Goal: Task Accomplishment & Management: Manage account settings

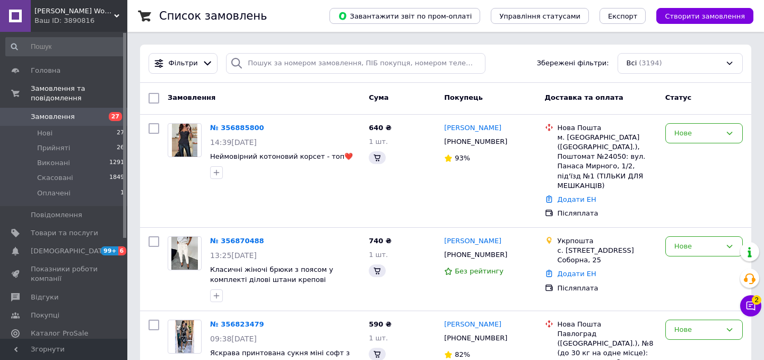
click at [747, 311] on button "Чат з покупцем 2" at bounding box center [750, 305] width 21 height 21
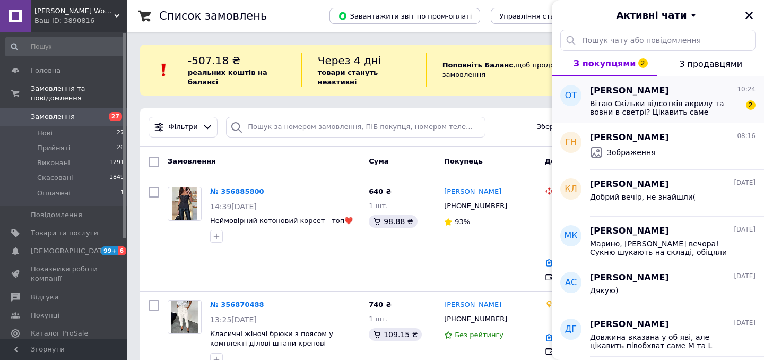
click at [701, 103] on span "Вітаю Скільки відсотків акрилу та вовни в светрі? Цікавить саме [PERSON_NAME]" at bounding box center [665, 107] width 151 height 17
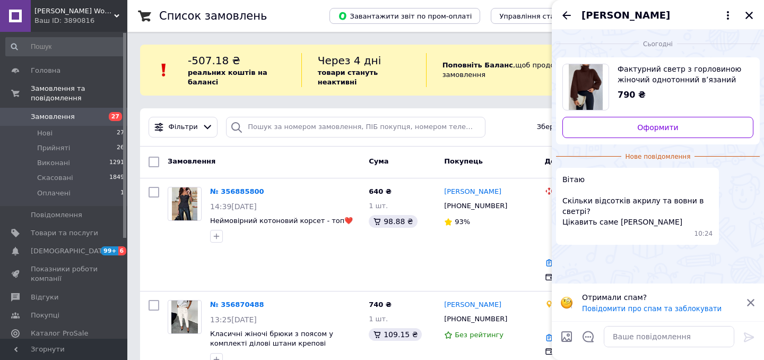
click at [668, 77] on span "Фактурний светр з горловиною жіночий однотонний вʼязаний вільного крою" at bounding box center [681, 74] width 127 height 21
click at [48, 228] on span "Товари та послуги" at bounding box center [64, 233] width 67 height 10
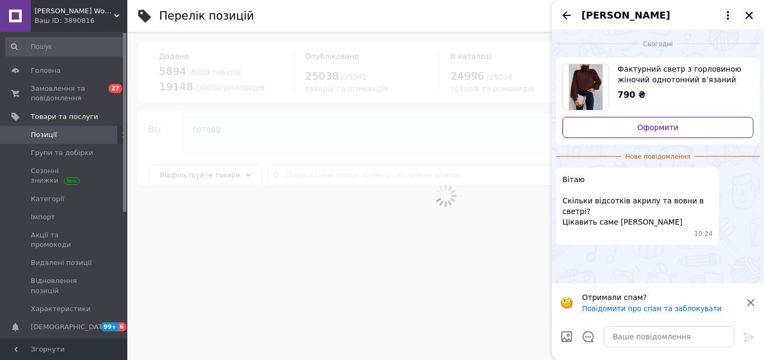
click at [754, 14] on button "Закрити" at bounding box center [749, 15] width 13 height 13
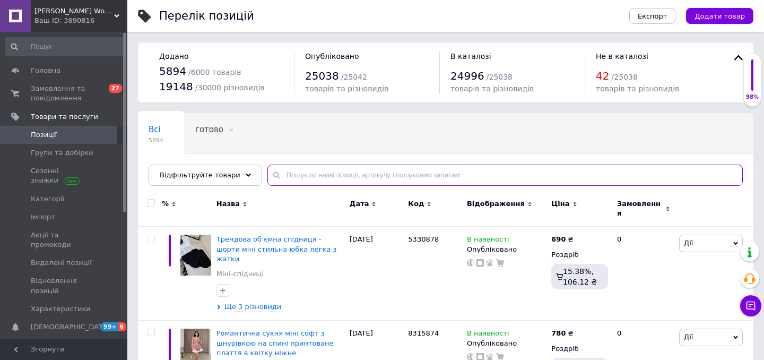
click at [335, 172] on input "text" at bounding box center [505, 175] width 476 height 21
paste input "Фактурний светр з горловиною жіночий однотонний вʼязаний вільного крою"
type input "Фактурний светр з горловиною жіночий однотонний вʼязаний вільного крою"
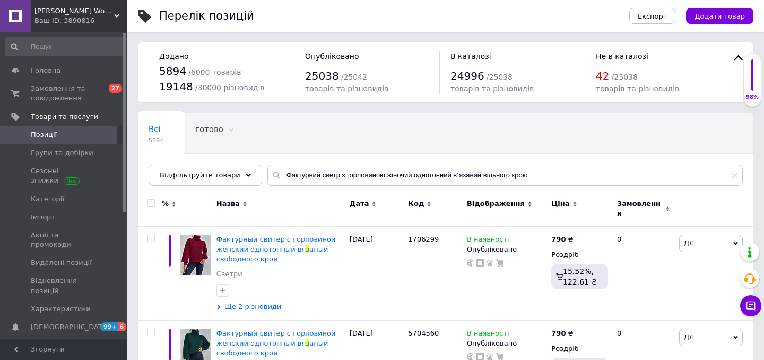
click at [150, 198] on div at bounding box center [150, 209] width 24 height 36
click at [152, 202] on input "checkbox" at bounding box center [151, 203] width 7 height 7
checkbox input "true"
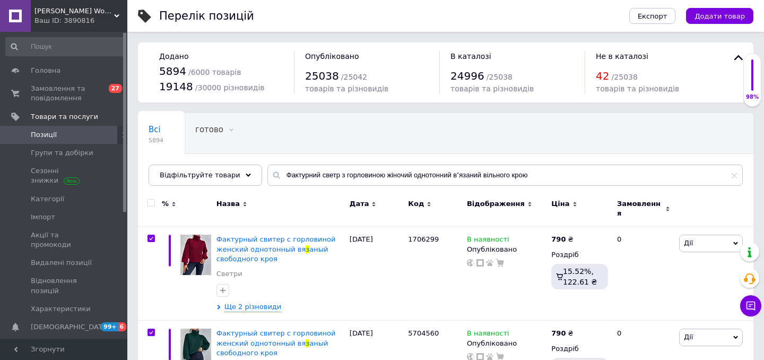
checkbox input "true"
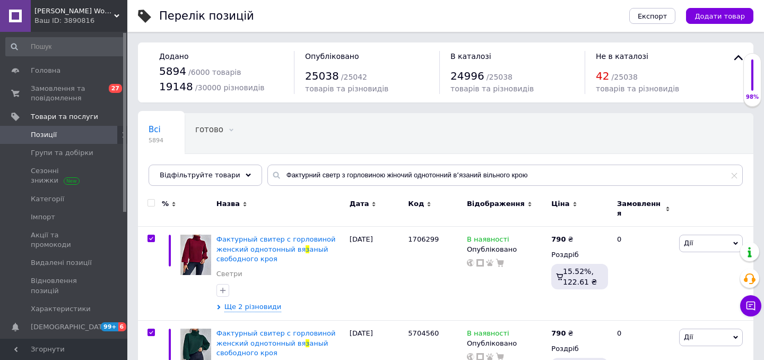
checkbox input "true"
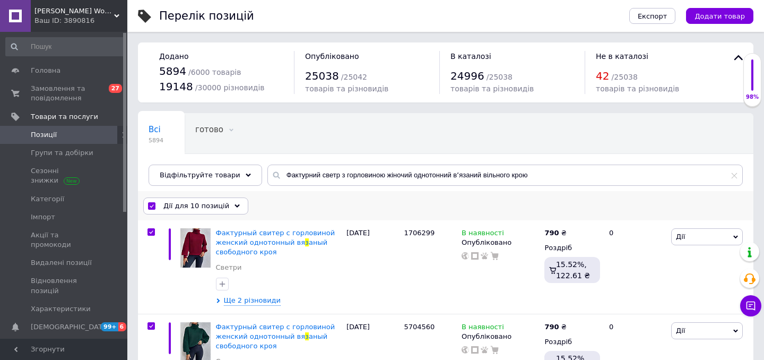
click at [187, 198] on div "Дії для 10 позицій" at bounding box center [195, 205] width 105 height 17
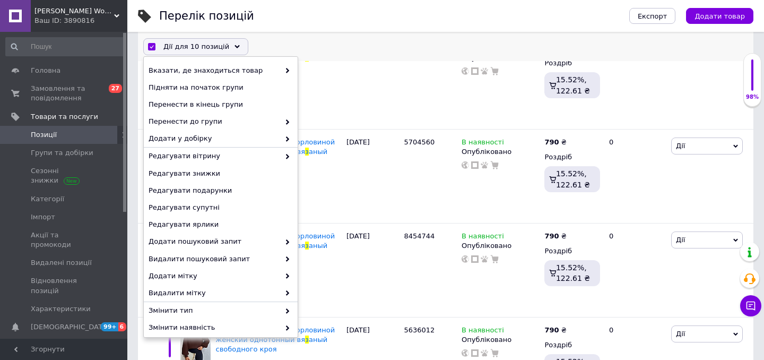
scroll to position [108, 0]
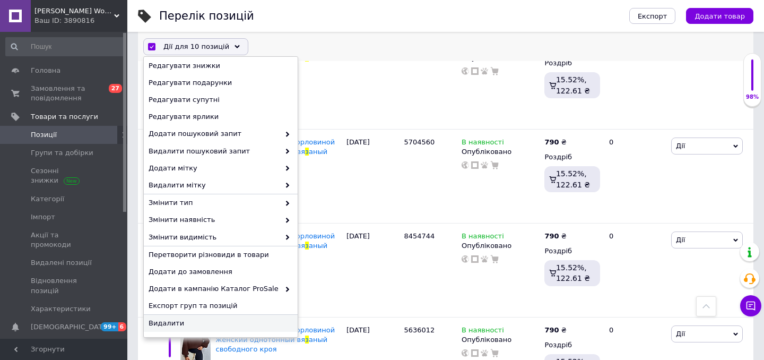
click at [192, 321] on span "Видалити" at bounding box center [220, 323] width 142 height 10
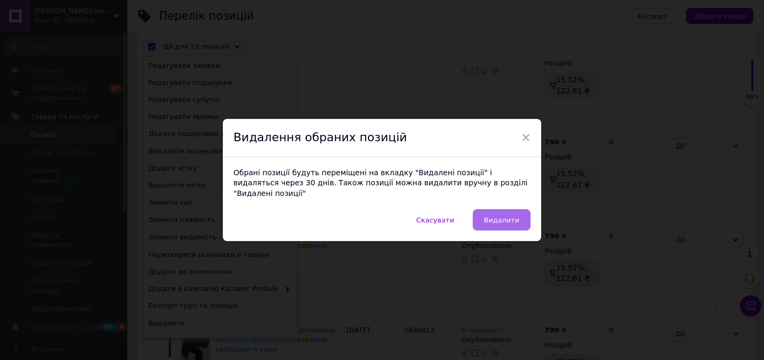
click at [523, 225] on button "Видалити" at bounding box center [502, 219] width 58 height 21
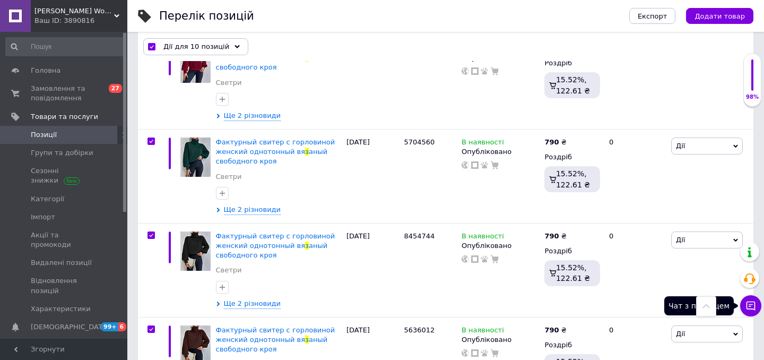
click at [755, 306] on icon at bounding box center [751, 305] width 9 height 9
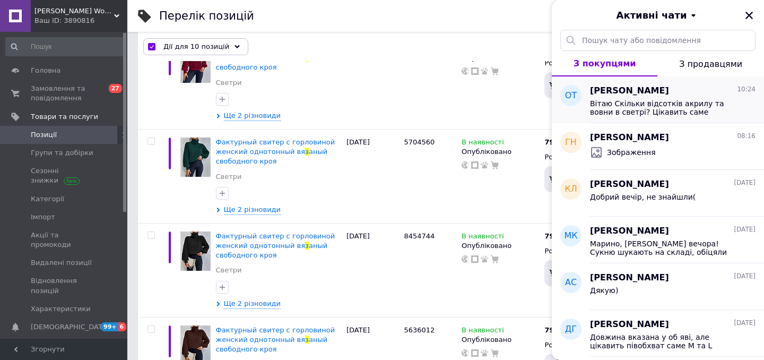
checkbox input "false"
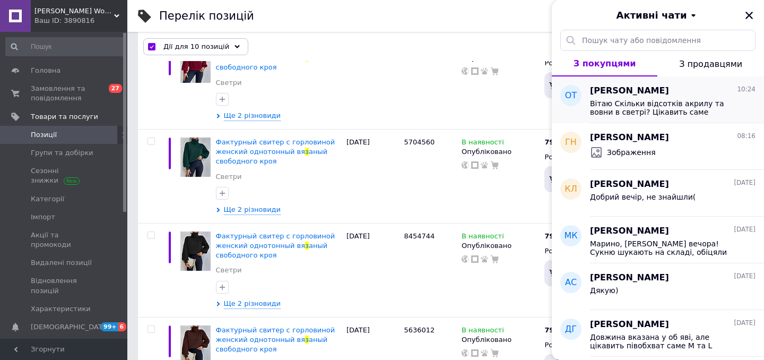
checkbox input "false"
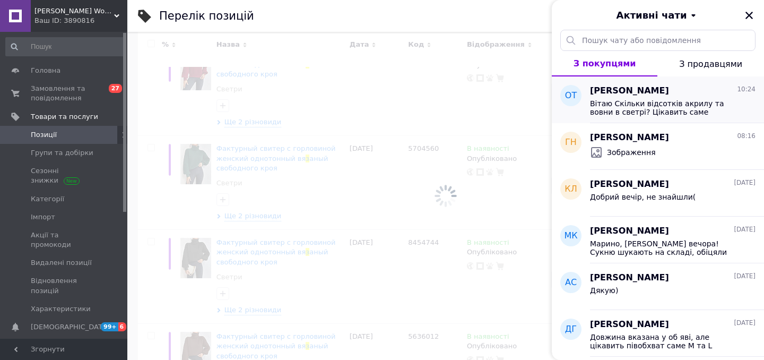
click at [666, 93] on div "[PERSON_NAME] 10:24" at bounding box center [673, 91] width 166 height 12
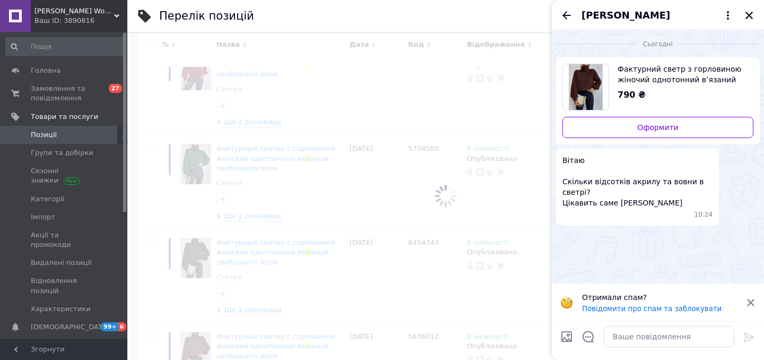
scroll to position [72, 0]
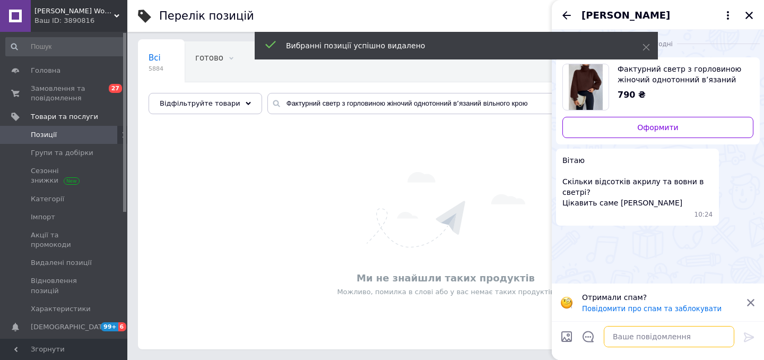
click at [653, 333] on textarea at bounding box center [669, 336] width 131 height 21
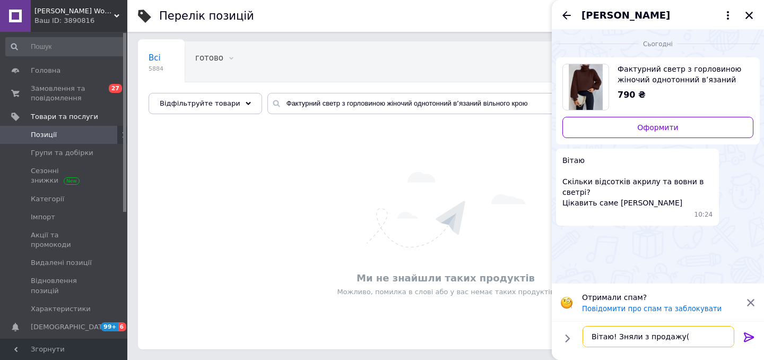
type textarea "Вітаю! Зняли з продажу("
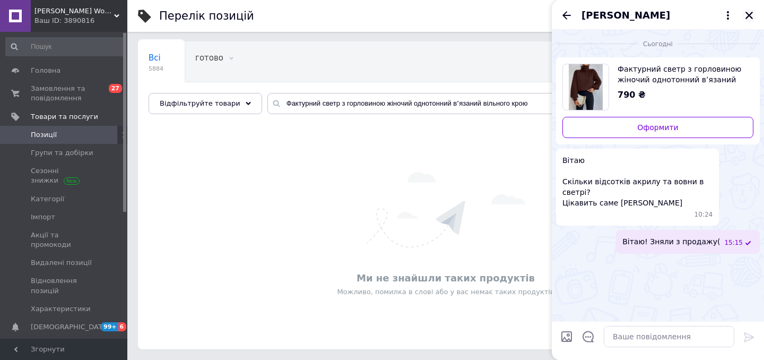
click at [749, 14] on icon "Закрити" at bounding box center [750, 16] width 10 height 10
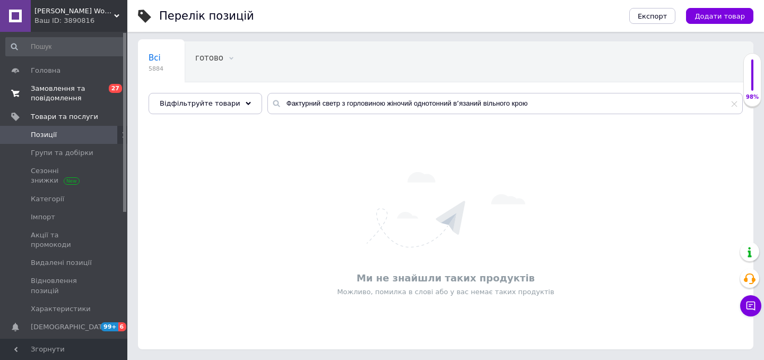
click at [76, 98] on span "Замовлення та повідомлення" at bounding box center [64, 93] width 67 height 19
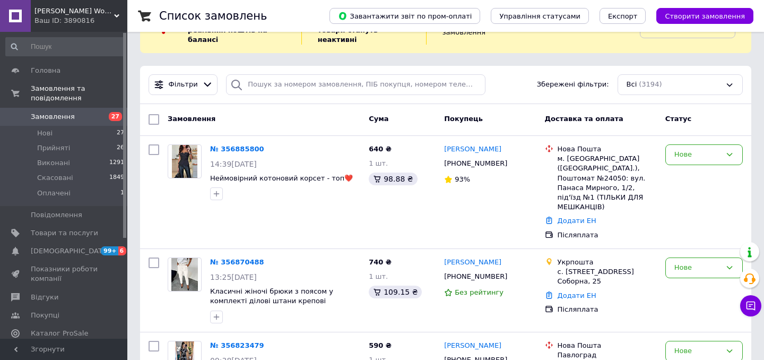
scroll to position [65, 0]
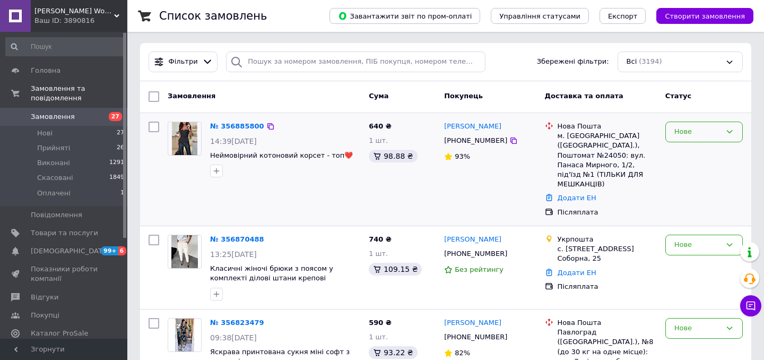
click at [719, 128] on div "Нове" at bounding box center [698, 131] width 47 height 11
click at [703, 157] on li "Прийнято" at bounding box center [704, 154] width 76 height 20
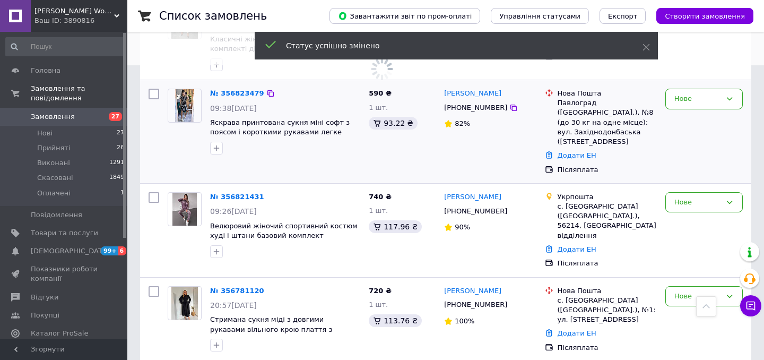
scroll to position [305, 0]
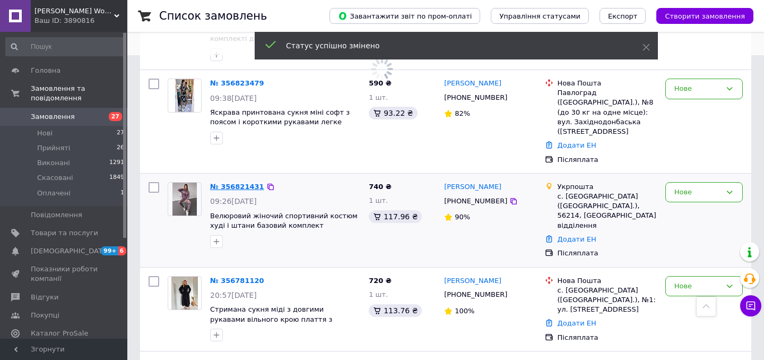
click at [227, 185] on link "№ 356821431" at bounding box center [237, 187] width 54 height 8
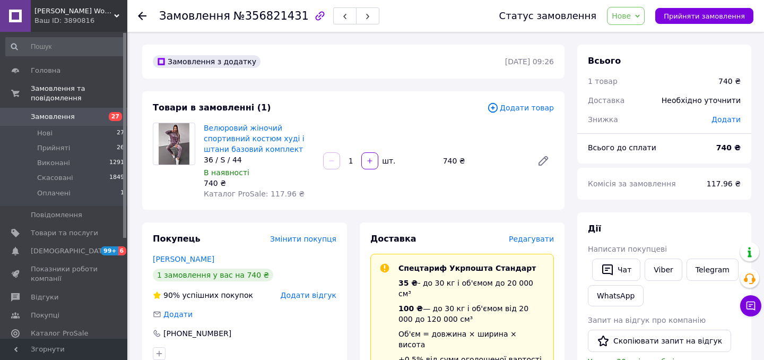
scroll to position [5, 0]
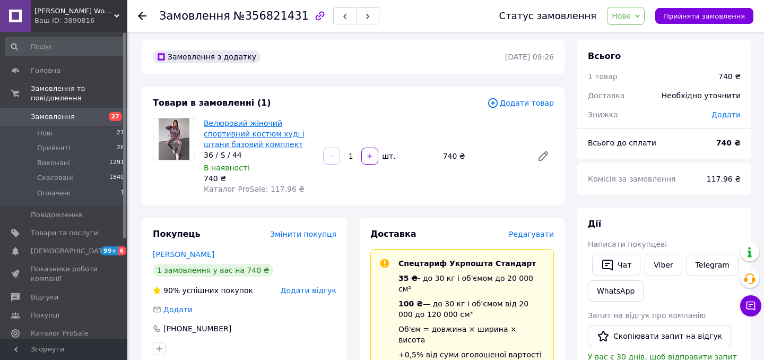
click at [247, 133] on link "Велюровий жіночий спортивний костюм худі і штани базовий комплект" at bounding box center [254, 134] width 101 height 30
click at [631, 20] on span "Нове" at bounding box center [621, 16] width 19 height 8
click at [627, 33] on li "Прийнято" at bounding box center [632, 37] width 49 height 16
click at [145, 15] on icon at bounding box center [142, 16] width 8 height 8
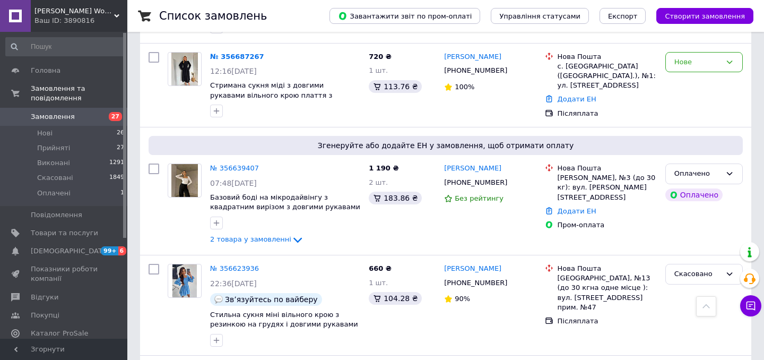
scroll to position [700, 0]
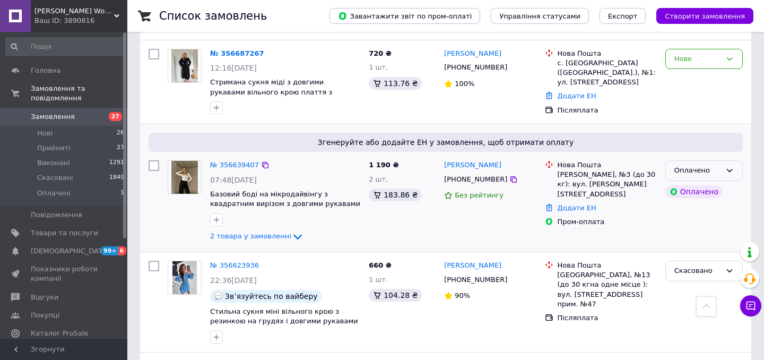
click at [694, 165] on div "Оплачено" at bounding box center [698, 170] width 47 height 11
click at [690, 183] on li "Прийнято" at bounding box center [704, 193] width 76 height 20
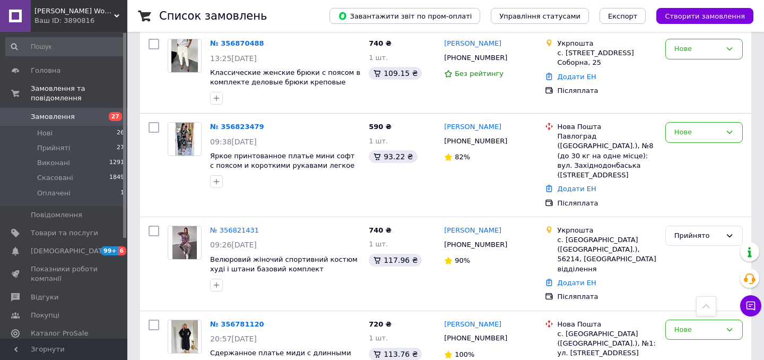
scroll to position [260, 0]
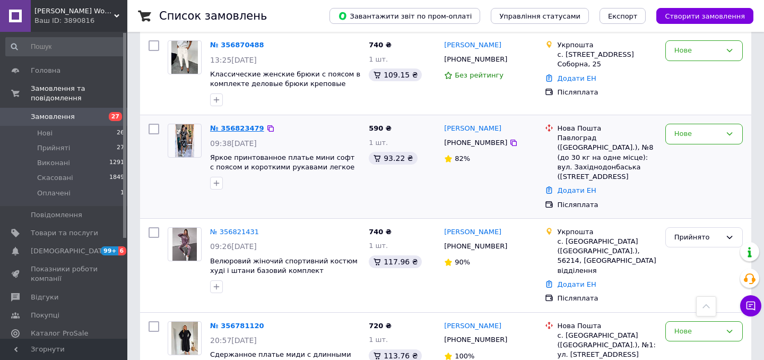
click at [246, 124] on link "№ 356823479" at bounding box center [237, 128] width 54 height 8
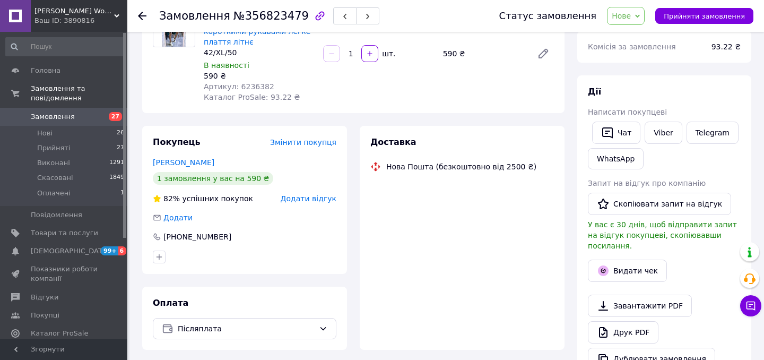
scroll to position [12, 0]
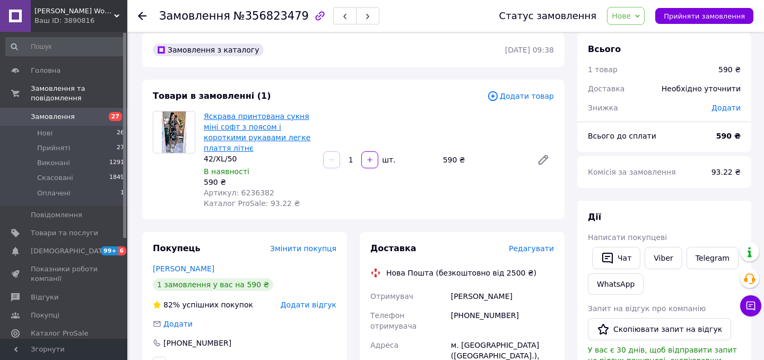
click at [251, 133] on link "Яскрава принтована сукня міні софт з поясом і короткими рукавами легке плаття л…" at bounding box center [257, 132] width 107 height 40
click at [666, 263] on link "Viber" at bounding box center [663, 258] width 37 height 22
click at [44, 148] on span "Прийняті" at bounding box center [53, 148] width 33 height 10
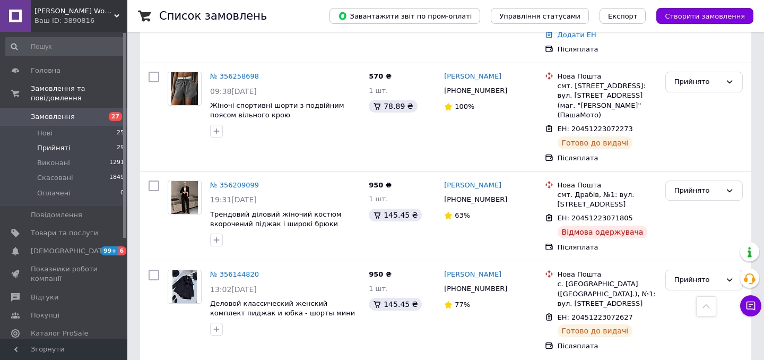
scroll to position [1483, 0]
click at [222, 182] on link "№ 356209099" at bounding box center [234, 186] width 49 height 8
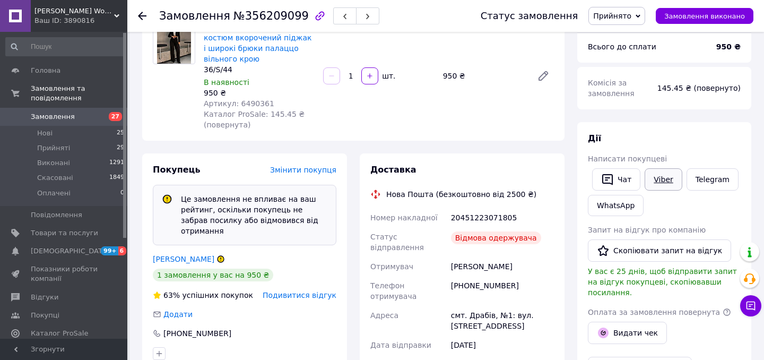
scroll to position [98, 0]
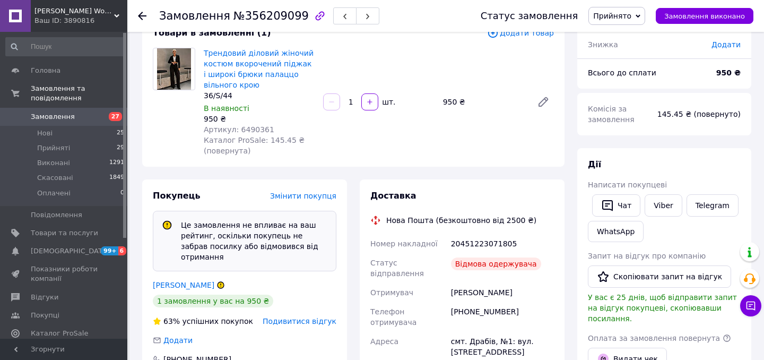
click at [630, 19] on span "Прийнято" at bounding box center [612, 16] width 38 height 8
click at [621, 49] on li "Скасовано" at bounding box center [617, 53] width 56 height 16
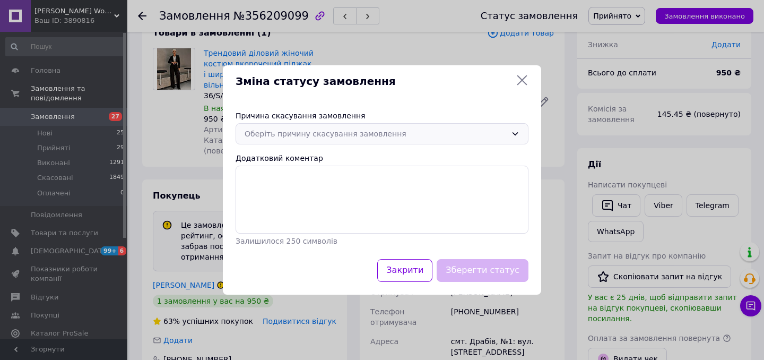
click at [331, 142] on div "Оберіть причину скасування замовлення" at bounding box center [382, 133] width 293 height 21
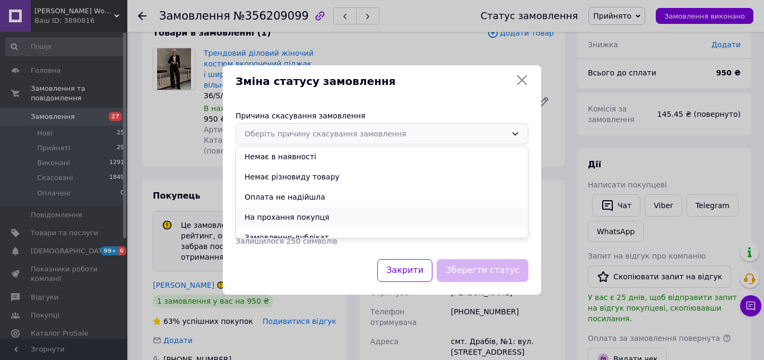
click at [294, 212] on li "На прохання покупця" at bounding box center [382, 217] width 292 height 20
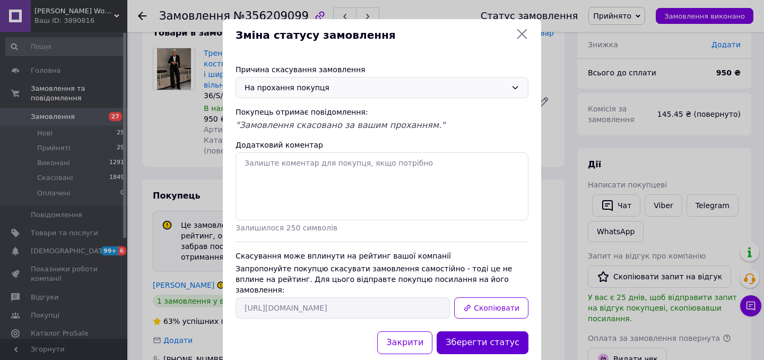
click at [502, 340] on button "Зберегти статус" at bounding box center [483, 342] width 92 height 23
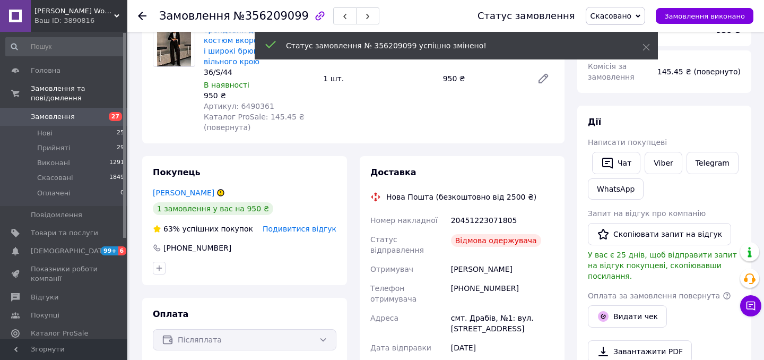
scroll to position [75, 0]
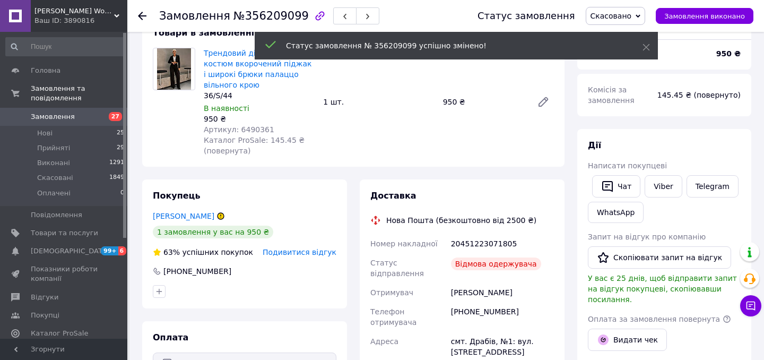
click at [142, 21] on div at bounding box center [142, 16] width 8 height 11
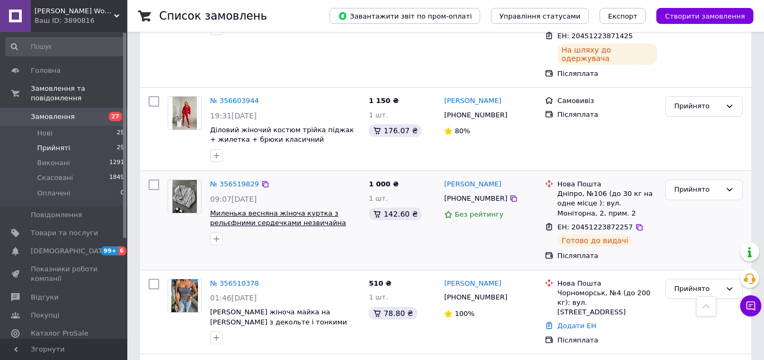
scroll to position [584, 0]
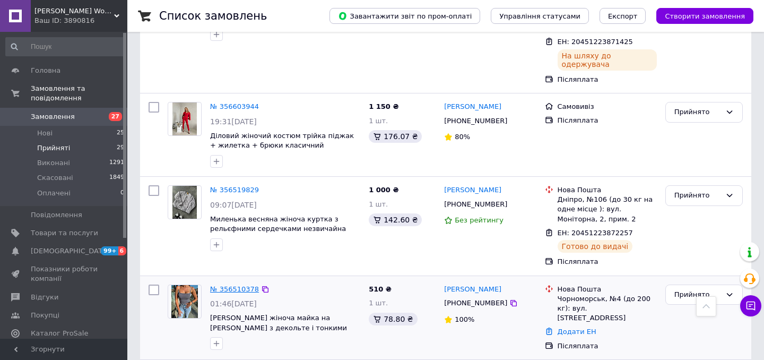
click at [241, 285] on link "№ 356510378" at bounding box center [234, 289] width 49 height 8
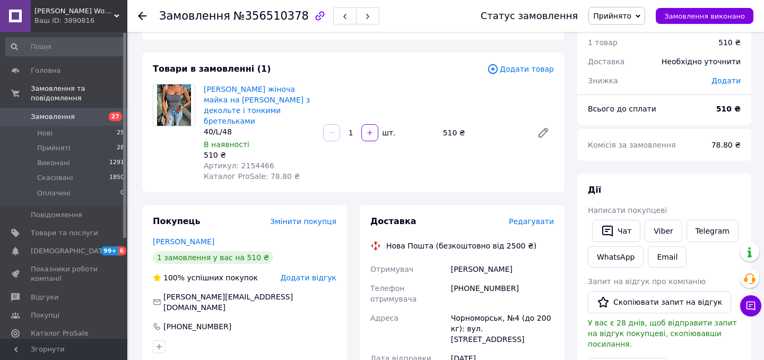
scroll to position [40, 0]
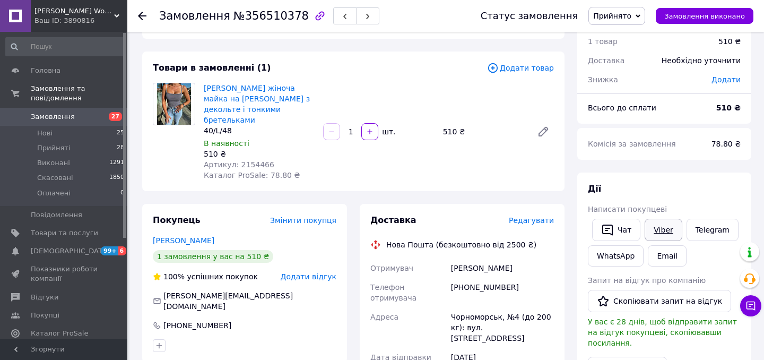
click at [659, 227] on link "Viber" at bounding box center [663, 230] width 37 height 22
click at [50, 145] on span "Прийняті" at bounding box center [53, 148] width 33 height 10
